Goal: Information Seeking & Learning: Learn about a topic

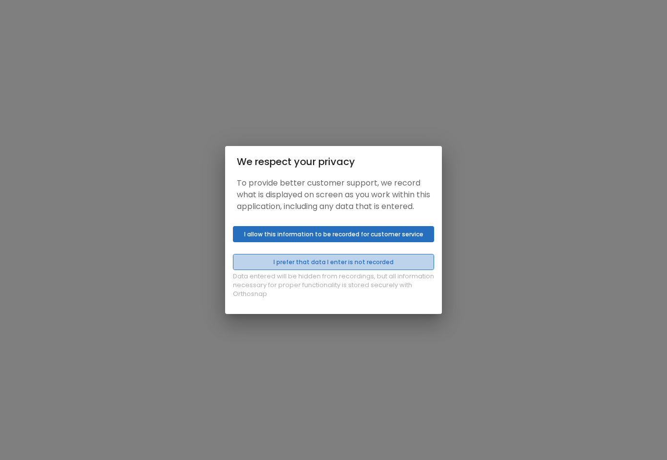
click at [324, 266] on button "I prefer that data I enter is not recorded" at bounding box center [333, 262] width 201 height 16
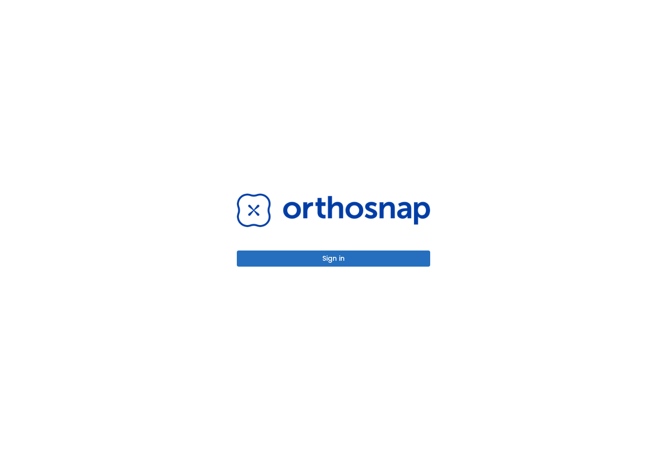
click at [324, 266] on button "Sign in" at bounding box center [333, 259] width 193 height 16
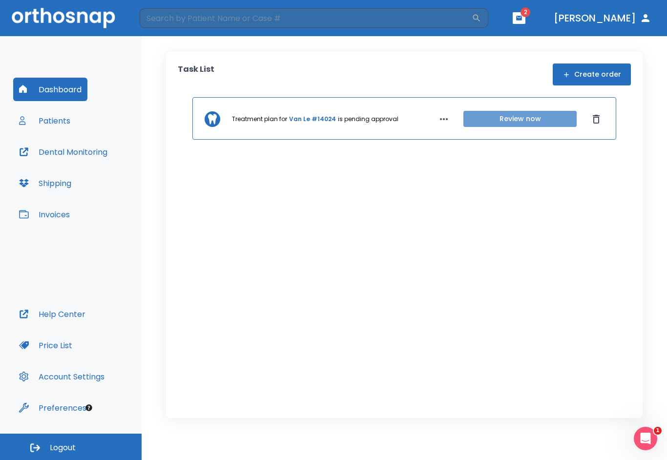
click at [512, 118] on button "Review now" at bounding box center [519, 119] width 113 height 16
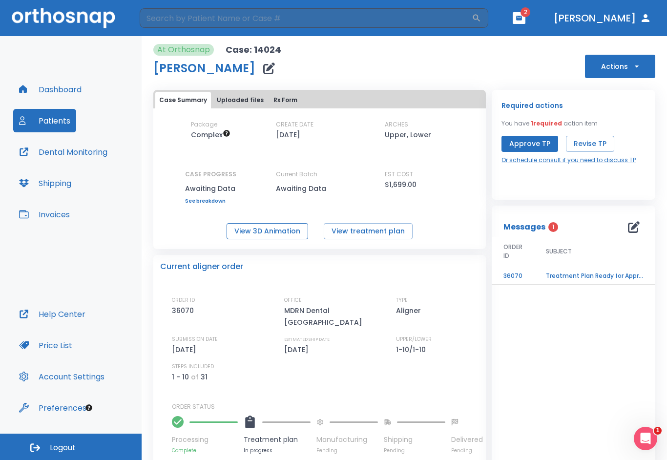
click at [269, 233] on button "View 3D Animation" at bounding box center [268, 231] width 82 height 16
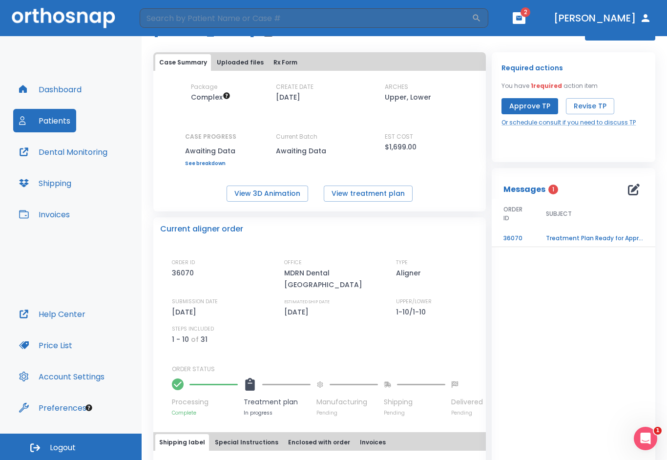
scroll to position [35, 0]
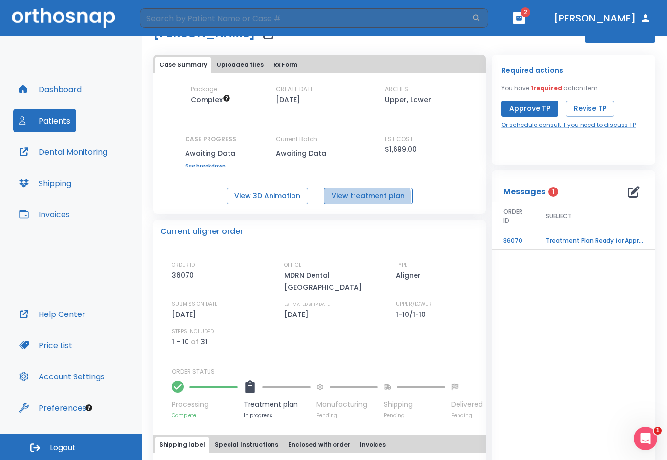
click at [365, 198] on button "View treatment plan" at bounding box center [368, 196] width 89 height 16
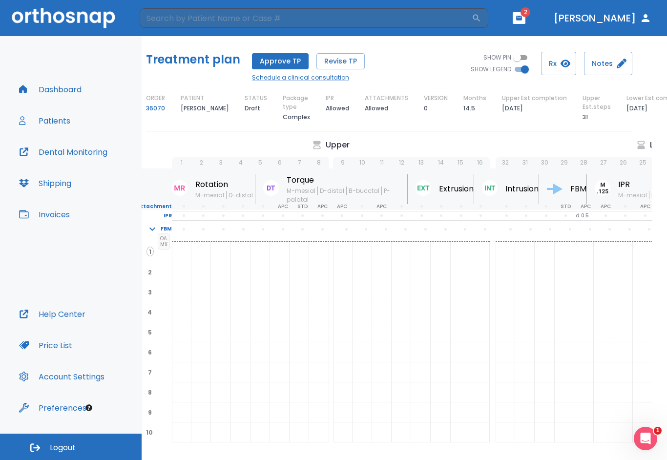
scroll to position [0, 16]
click at [523, 16] on icon "button" at bounding box center [519, 18] width 7 height 7
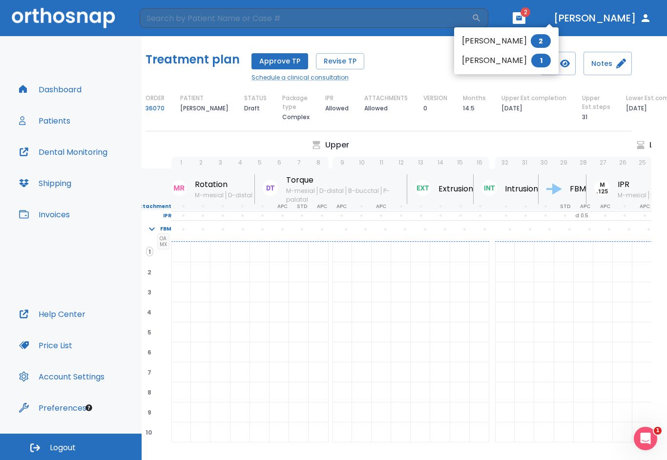
click at [540, 17] on div at bounding box center [333, 230] width 667 height 460
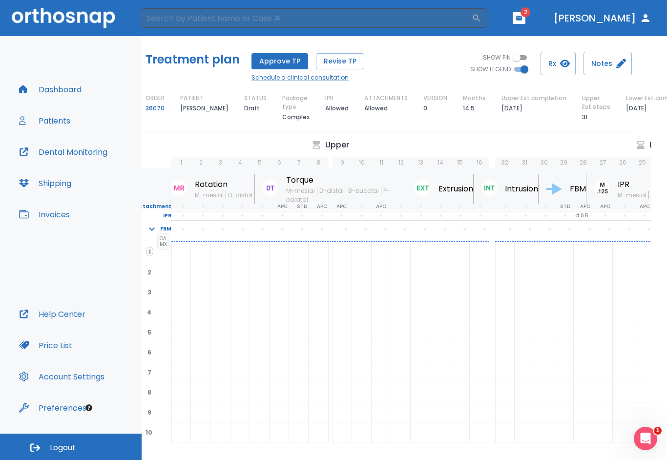
click at [65, 125] on button "Patients" at bounding box center [44, 120] width 63 height 23
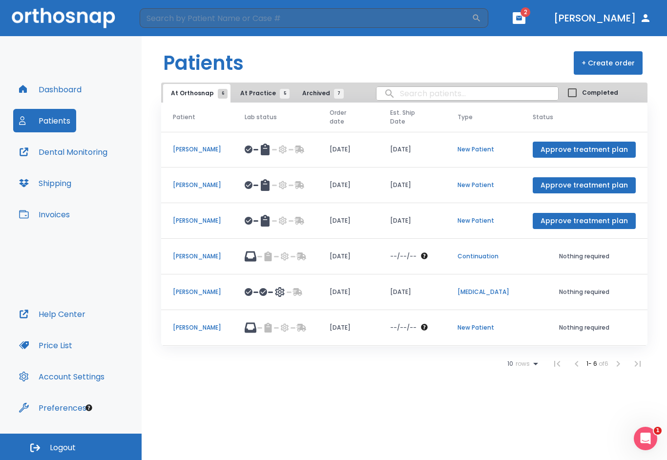
click at [194, 145] on p "Thanh Nguyen" at bounding box center [197, 149] width 48 height 9
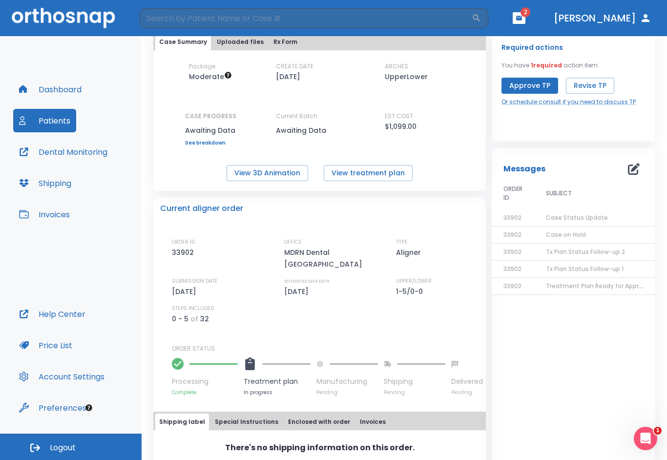
scroll to position [43, 0]
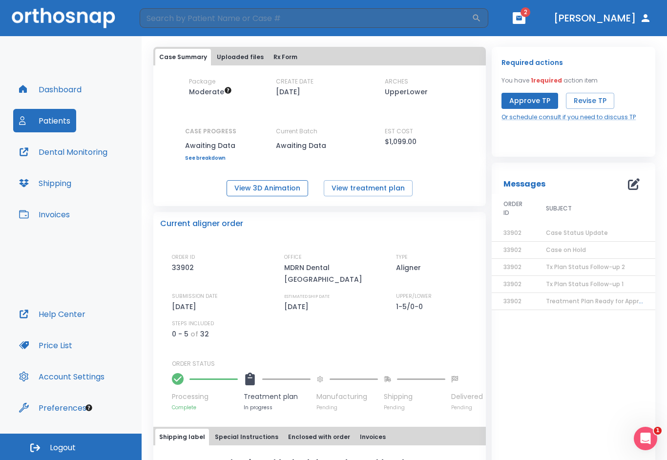
click at [262, 193] on button "View 3D Animation" at bounding box center [268, 188] width 82 height 16
click at [56, 126] on button "Patients" at bounding box center [44, 120] width 63 height 23
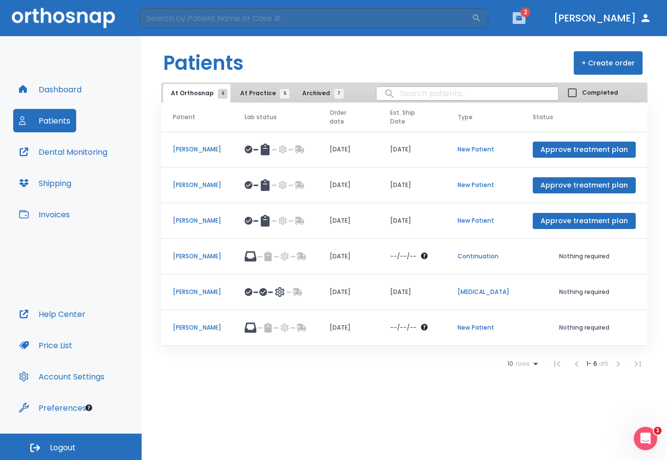
click at [522, 20] on icon "button" at bounding box center [519, 18] width 6 height 4
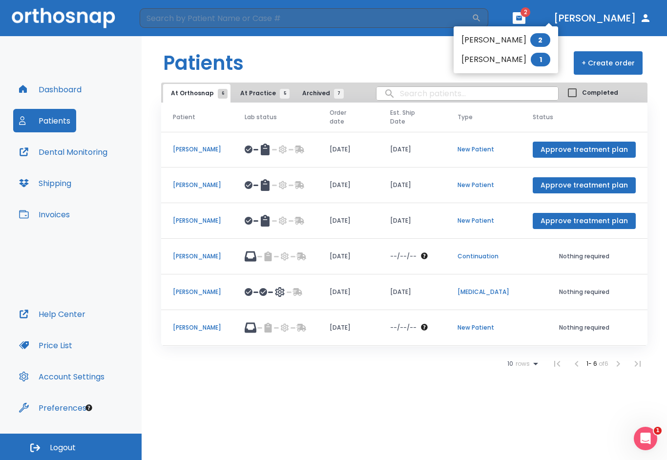
click at [313, 46] on div at bounding box center [333, 230] width 667 height 460
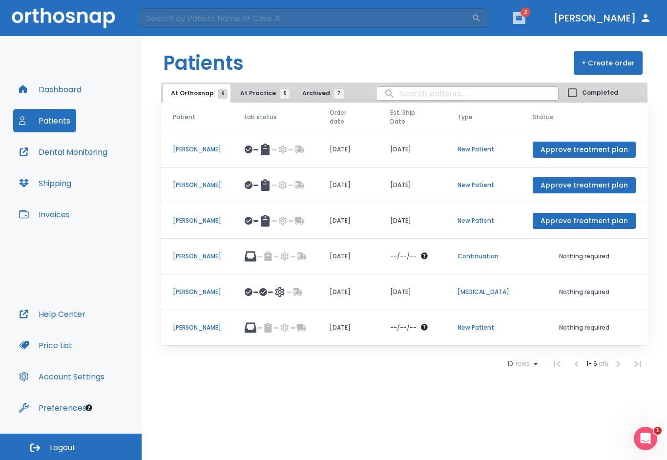
click at [523, 21] on icon "button" at bounding box center [519, 18] width 7 height 7
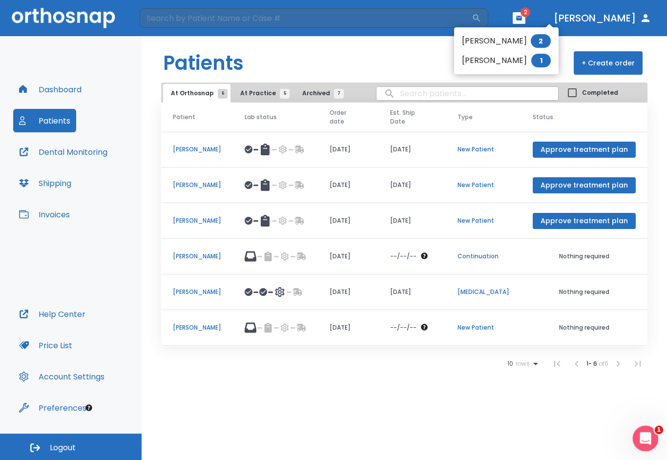
click at [649, 438] on icon "Open Intercom Messenger" at bounding box center [644, 437] width 16 height 16
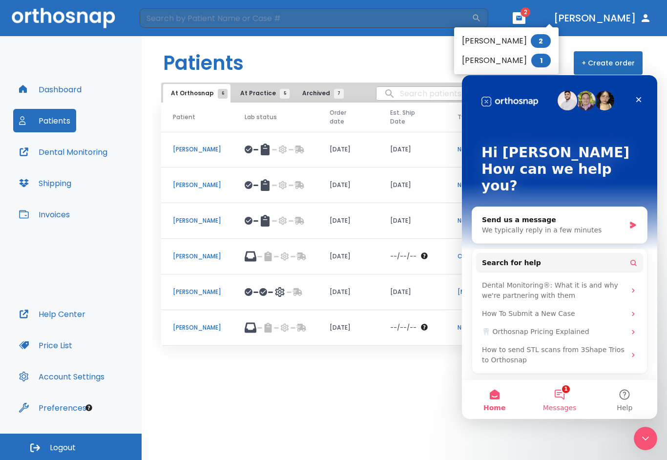
click at [564, 401] on button "1 Messages" at bounding box center [559, 399] width 65 height 39
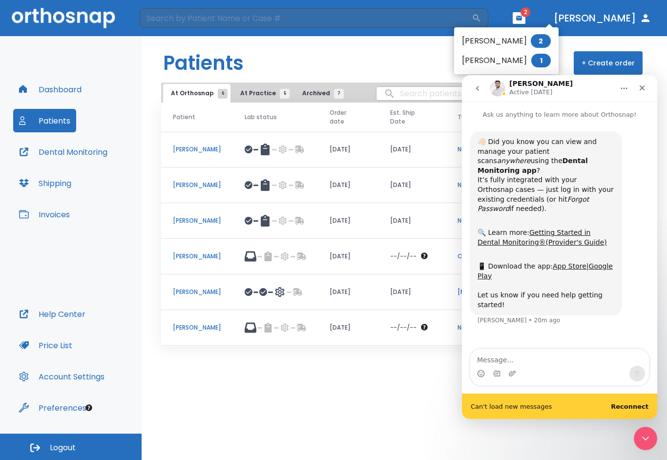
click at [366, 61] on div at bounding box center [333, 230] width 667 height 460
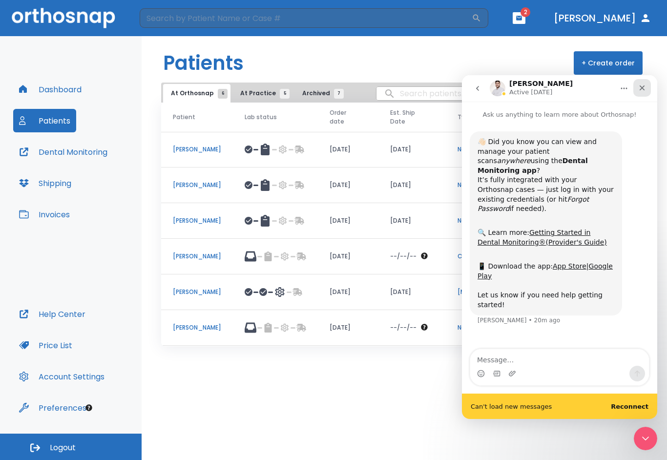
click at [646, 88] on icon "Close" at bounding box center [642, 88] width 8 height 8
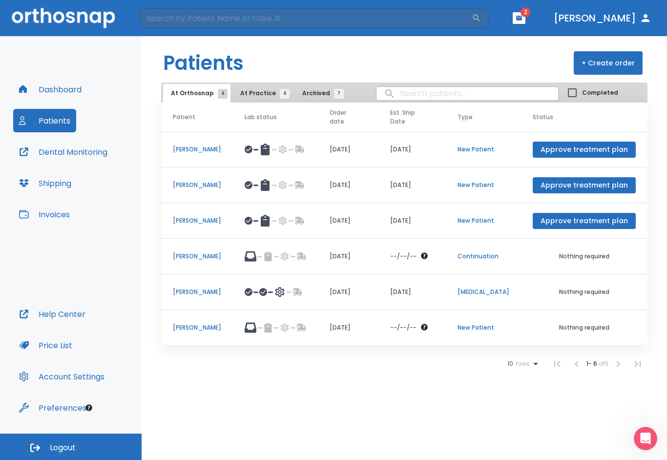
click at [189, 145] on p "Thanh Nguyen" at bounding box center [197, 149] width 48 height 9
